Goal: Task Accomplishment & Management: Complete application form

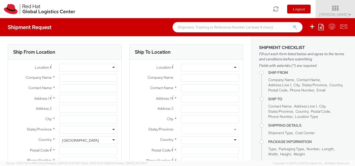
select select "150"
select select
type input "Red Hat"
type input "[PERSON_NAME]"
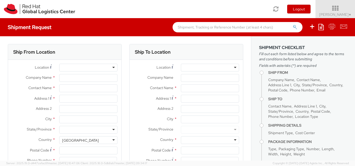
type input "[EMAIL_ADDRESS][DOMAIN_NAME]"
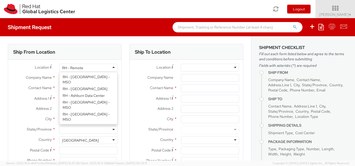
scroll to position [740, 0]
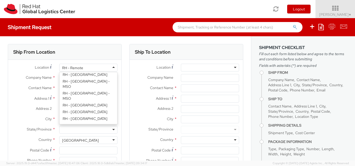
click at [84, 67] on div "RH - Remote" at bounding box center [88, 68] width 58 height 8
click at [96, 47] on div "Ship From Location" at bounding box center [64, 52] width 113 height 16
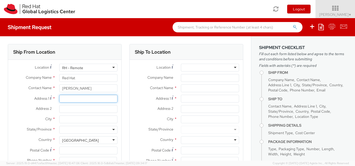
click at [67, 100] on input "Address 1 *" at bounding box center [88, 99] width 58 height 8
click at [72, 98] on input "Address 1 *" at bounding box center [88, 99] width 58 height 8
type input "r"
type input "carina"
click at [73, 106] on input "Address 2 *" at bounding box center [88, 109] width 58 height 8
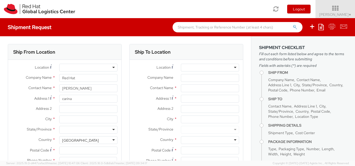
scroll to position [1, 0]
click at [90, 70] on div at bounding box center [88, 68] width 58 height 8
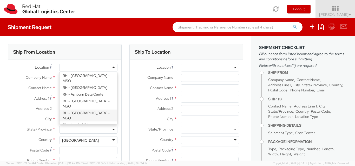
scroll to position [7, 0]
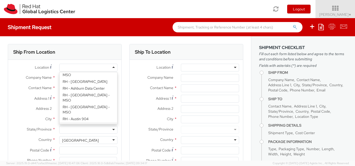
type input "Red Hat India Private Limited"
type input "Bagmane [GEOGRAPHIC_DATA]"
type input "FL 10, [GEOGRAPHIC_DATA], [GEOGRAPHIC_DATA]"
type input "[GEOGRAPHIC_DATA]"
type input "560037"
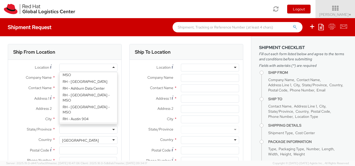
type input "918067935000"
select select "CM"
select select "KGS"
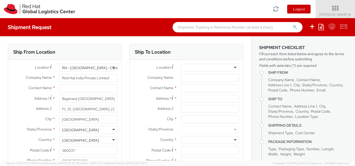
scroll to position [0, 0]
click at [65, 89] on input "text" at bounding box center [88, 89] width 58 height 8
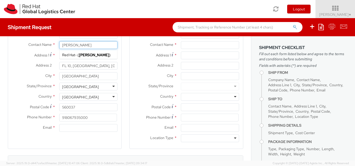
scroll to position [44, 0]
type input "[PERSON_NAME]"
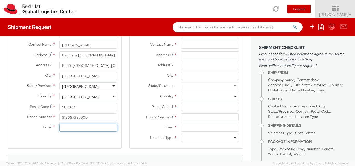
click at [80, 131] on input "Email *" at bounding box center [88, 128] width 58 height 8
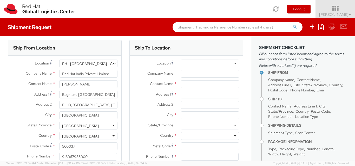
scroll to position [0, 0]
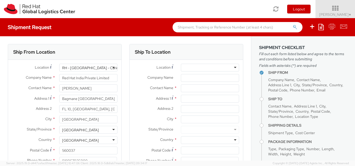
type input "[EMAIL_ADDRESS][DOMAIN_NAME]"
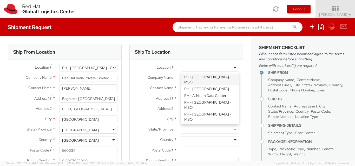
click at [199, 69] on div at bounding box center [210, 68] width 58 height 8
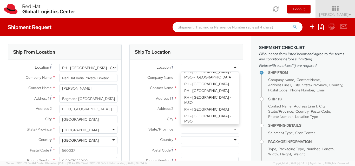
scroll to position [281, 0]
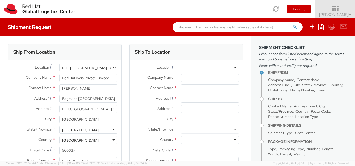
click at [184, 53] on div "Ship To Location" at bounding box center [186, 52] width 113 height 16
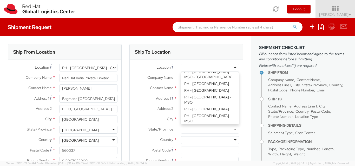
scroll to position [1, 0]
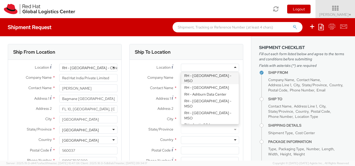
click at [184, 65] on input "select-one" at bounding box center [184, 67] width 1 height 5
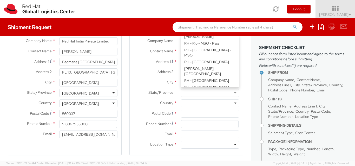
scroll to position [0, 0]
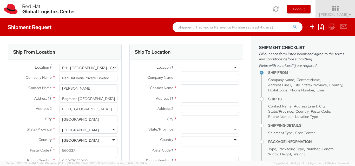
click at [171, 66] on label "Location *" at bounding box center [153, 67] width 47 height 7
click at [182, 82] on input "Company Name *" at bounding box center [210, 78] width 58 height 8
click at [181, 90] on input "text" at bounding box center [210, 89] width 58 height 8
click at [200, 76] on input "Sukumar" at bounding box center [210, 78] width 58 height 8
type input "S"
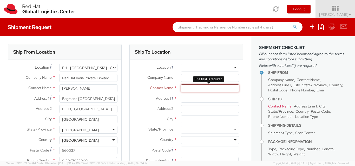
click at [195, 89] on input "text" at bounding box center [210, 89] width 58 height 8
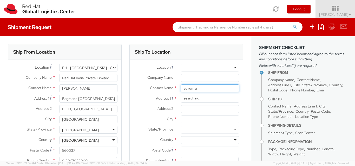
type input "sukumar"
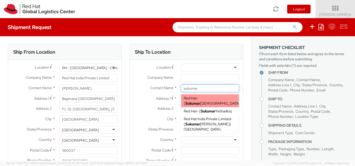
click at [200, 101] on strong "Sukumar" at bounding box center [192, 103] width 15 height 5
type input "Red Hat"
type input "[PERSON_NAME]"
type input "[EMAIL_ADDRESS][DOMAIN_NAME]"
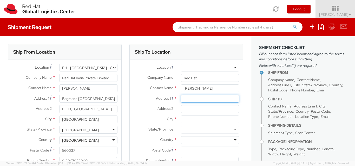
click at [186, 99] on input "Address 1 *" at bounding box center [210, 99] width 58 height 8
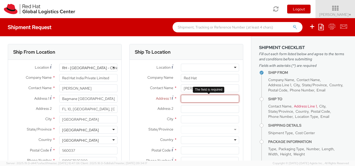
paste input "C2604, SNN [PERSON_NAME]"
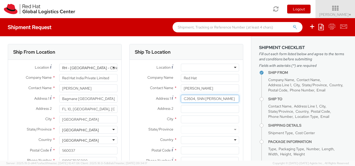
click at [229, 99] on input "C2604, SNN [PERSON_NAME]" at bounding box center [210, 99] width 58 height 8
paste input "[GEOGRAPHIC_DATA]"
click at [233, 98] on input "[STREET_ADDRESS]" at bounding box center [210, 99] width 58 height 8
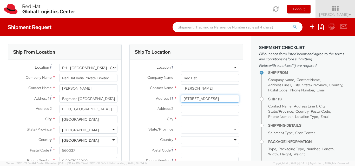
click at [233, 98] on input "[STREET_ADDRESS]" at bounding box center [210, 99] width 58 height 8
paste input "Electronic City"
type input "[STREET_ADDRESS]"
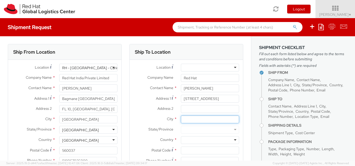
scroll to position [0, 0]
click at [186, 121] on input "City *" at bounding box center [210, 120] width 58 height 8
type input "[GEOGRAPHIC_DATA]"
click at [186, 131] on div at bounding box center [210, 130] width 58 height 8
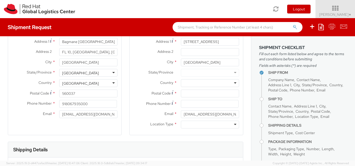
scroll to position [58, 0]
click at [230, 72] on div at bounding box center [210, 73] width 58 height 8
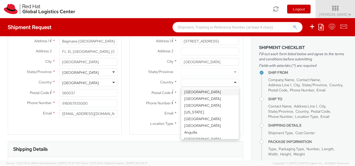
click at [188, 81] on div at bounding box center [210, 83] width 58 height 8
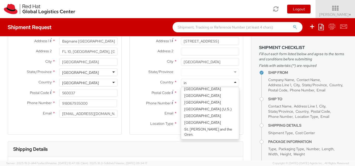
scroll to position [1, 0]
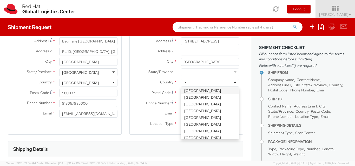
type input "ind"
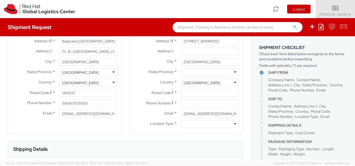
scroll to position [0, 0]
click at [195, 74] on div at bounding box center [210, 73] width 58 height 8
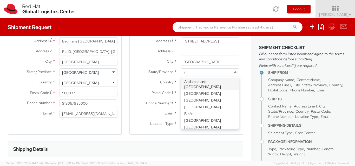
type input "ka"
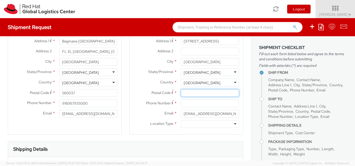
click at [188, 94] on input "Postal Code *" at bounding box center [210, 93] width 58 height 8
paste input "560100"
type input "560100"
click at [184, 102] on input at bounding box center [210, 104] width 58 height 8
type input "9841231174"
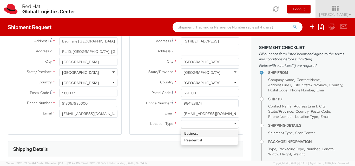
click at [190, 123] on div at bounding box center [210, 124] width 58 height 8
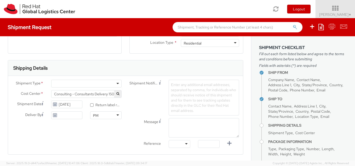
scroll to position [140, 0]
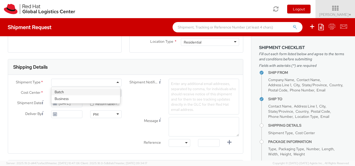
click at [78, 82] on div at bounding box center [86, 83] width 70 height 8
click at [72, 84] on div "Business" at bounding box center [86, 83] width 70 height 8
click at [146, 99] on div "Shipment Notification Enter any additional email addresses, separated by comma,…" at bounding box center [183, 97] width 117 height 36
click at [53, 115] on use at bounding box center [55, 114] width 4 height 4
click at [55, 114] on use at bounding box center [55, 114] width 4 height 4
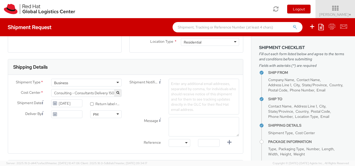
click at [55, 114] on use at bounding box center [55, 114] width 4 height 4
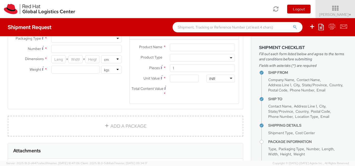
scroll to position [277, 0]
